Goal: Task Accomplishment & Management: Complete application form

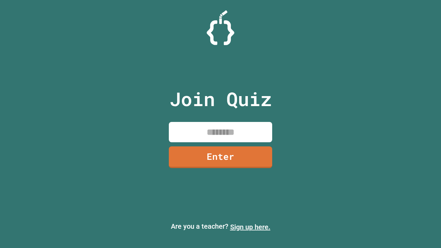
click at [250, 227] on link "Sign up here." at bounding box center [250, 227] width 40 height 8
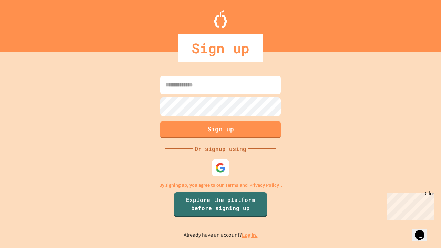
click at [250, 235] on link "Log in." at bounding box center [250, 235] width 16 height 7
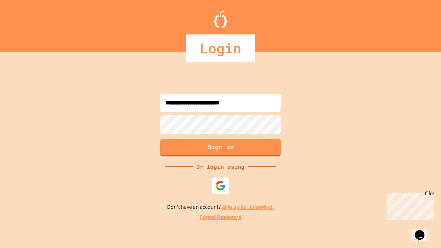
type input "**********"
